Goal: Task Accomplishment & Management: Manage account settings

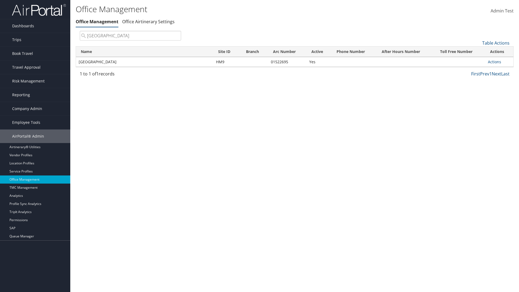
type input "[GEOGRAPHIC_DATA]"
click at [494, 62] on link "Actions" at bounding box center [494, 61] width 13 height 5
click at [0, 0] on link "View Accounts" at bounding box center [0, 0] width 0 height 0
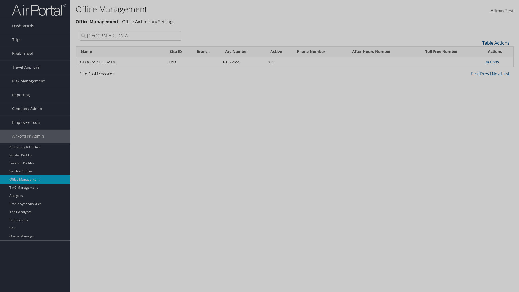
click at [0, 0] on link "Table Actions" at bounding box center [0, 0] width 0 height 0
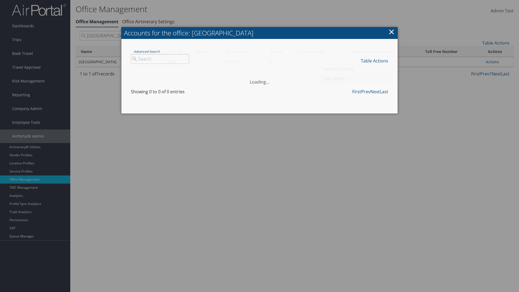
click at [356, 78] on link "Page Length" at bounding box center [356, 78] width 71 height 9
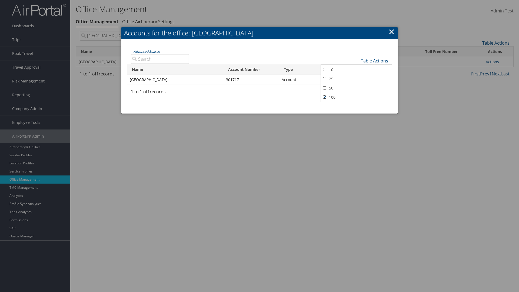
click at [356, 79] on link "25" at bounding box center [356, 78] width 71 height 9
click at [374, 61] on link "Table Actions" at bounding box center [374, 61] width 27 height 6
click at [356, 78] on link "Page Length" at bounding box center [356, 78] width 71 height 9
click at [356, 88] on link "50" at bounding box center [356, 87] width 71 height 9
click at [374, 61] on link "Table Actions" at bounding box center [374, 61] width 27 height 6
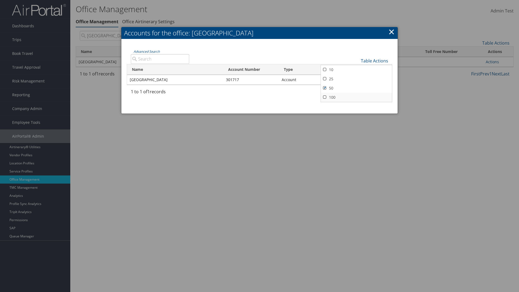
click at [356, 97] on link "100" at bounding box center [356, 97] width 71 height 9
click at [374, 61] on link "Table Actions" at bounding box center [374, 61] width 27 height 6
click at [356, 69] on link "Column Visibility" at bounding box center [356, 69] width 71 height 9
click at [356, 69] on link "Name" at bounding box center [356, 69] width 71 height 9
click at [356, 79] on link "Account Number" at bounding box center [356, 78] width 71 height 9
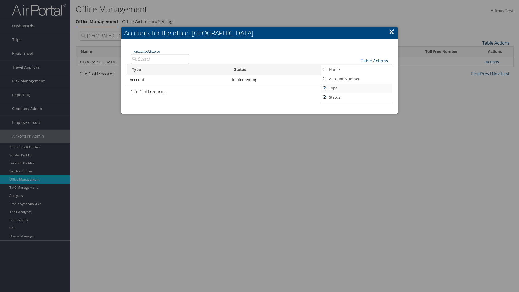
click at [356, 88] on link "Type" at bounding box center [356, 87] width 71 height 9
click at [356, 97] on link "Status" at bounding box center [356, 97] width 71 height 9
click at [356, 69] on link "Name" at bounding box center [356, 69] width 71 height 9
